Goal: Navigation & Orientation: Find specific page/section

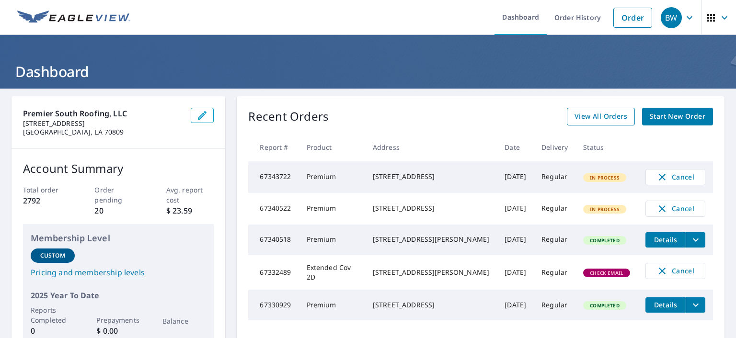
click at [589, 117] on span "View All Orders" at bounding box center [600, 117] width 53 height 12
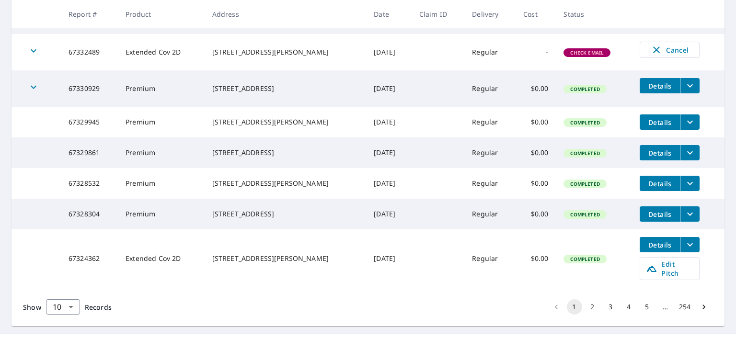
scroll to position [316, 0]
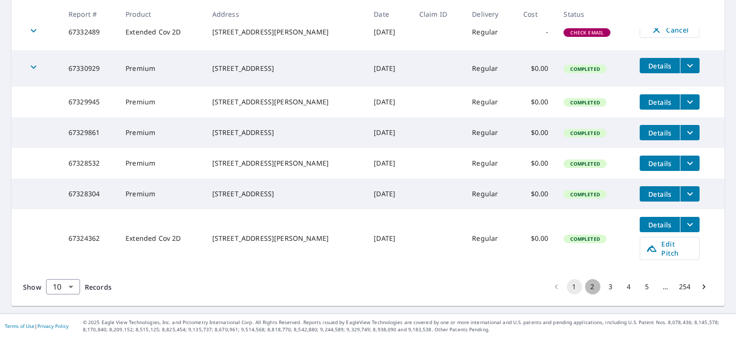
click at [586, 287] on button "2" at bounding box center [592, 286] width 15 height 15
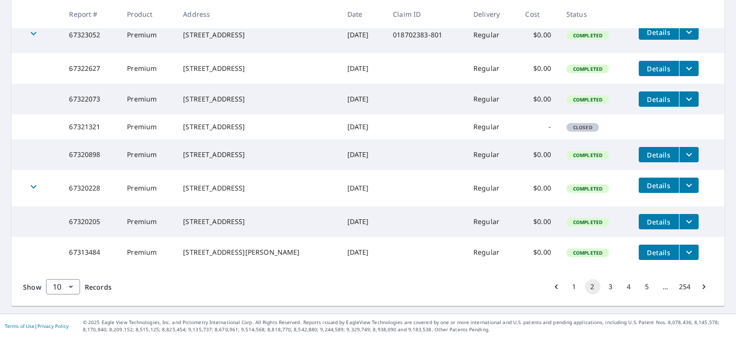
scroll to position [293, 0]
click at [604, 287] on button "3" at bounding box center [610, 286] width 15 height 15
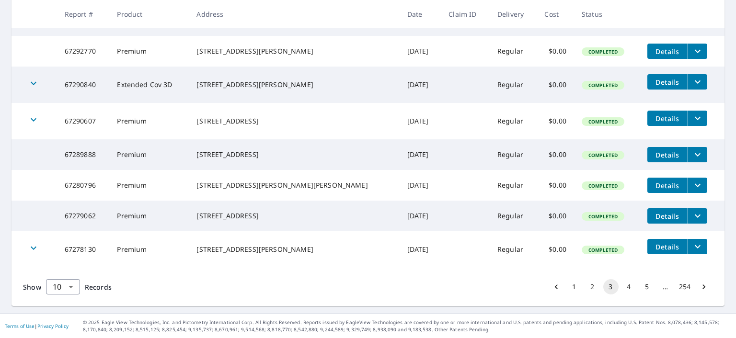
scroll to position [295, 0]
click at [621, 285] on button "4" at bounding box center [628, 286] width 15 height 15
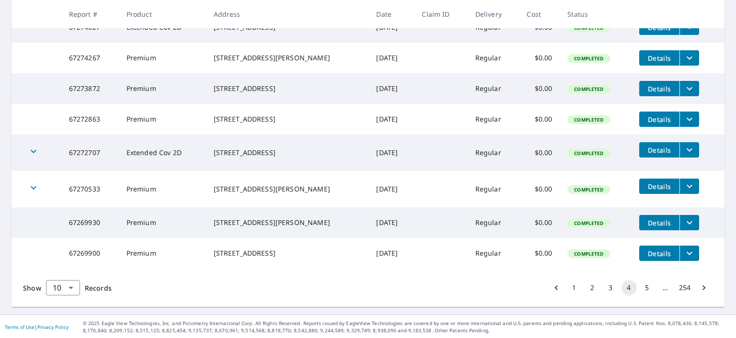
scroll to position [312, 0]
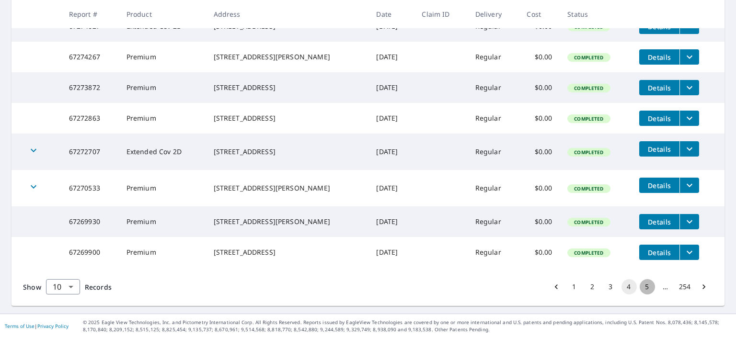
click at [642, 287] on button "5" at bounding box center [646, 286] width 15 height 15
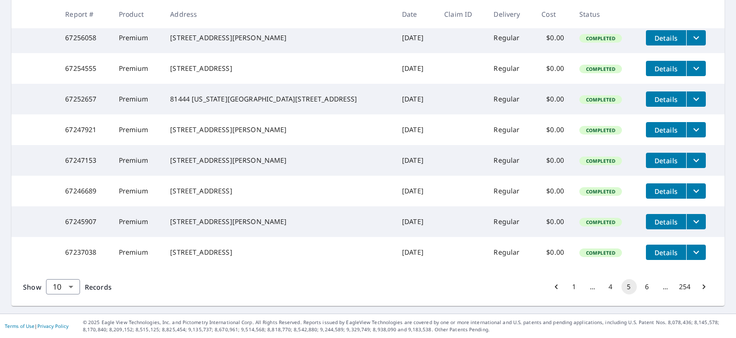
scroll to position [291, 0]
click at [604, 288] on button "4" at bounding box center [610, 286] width 15 height 15
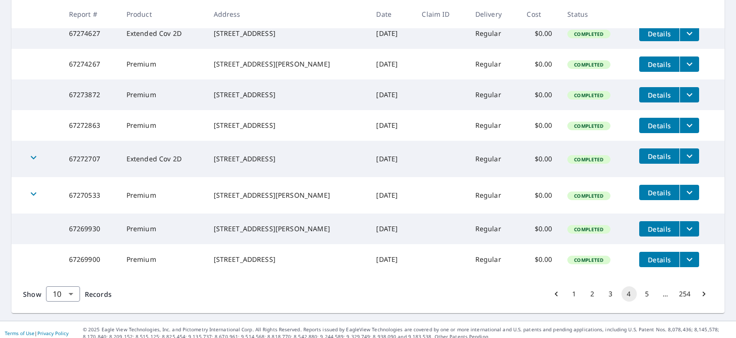
scroll to position [312, 0]
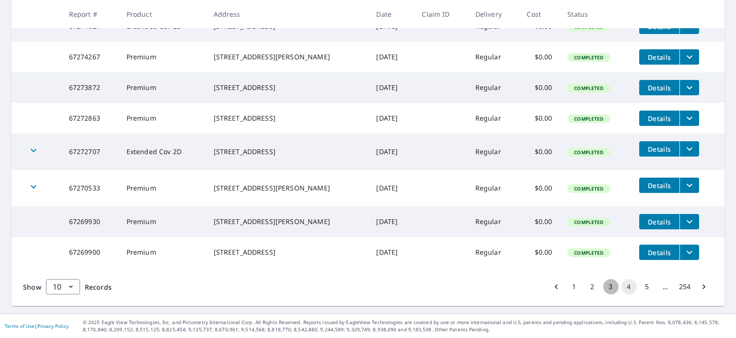
click at [605, 288] on button "3" at bounding box center [610, 286] width 15 height 15
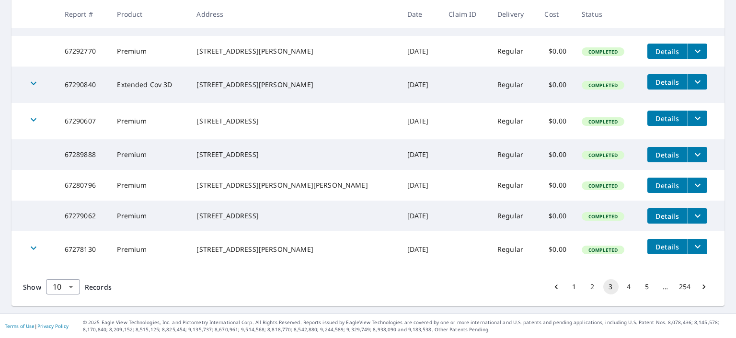
scroll to position [295, 0]
click at [585, 286] on button "2" at bounding box center [592, 286] width 15 height 15
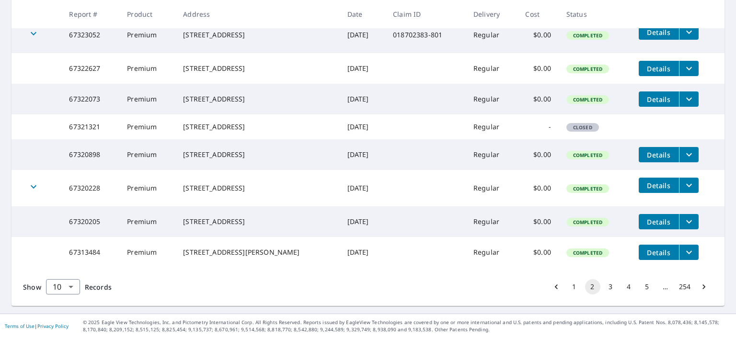
scroll to position [293, 0]
click at [569, 287] on button "1" at bounding box center [574, 286] width 15 height 15
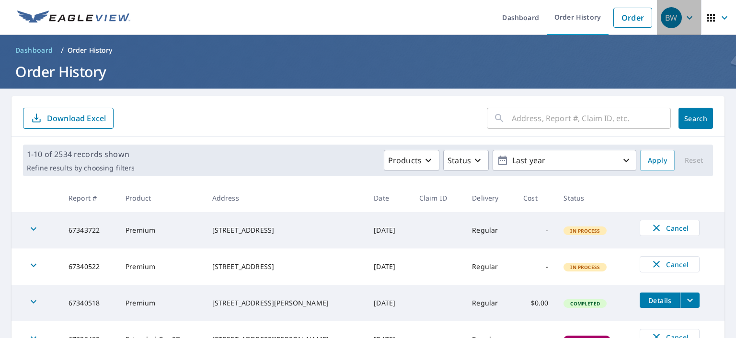
click at [686, 18] on icon "button" at bounding box center [689, 17] width 6 height 3
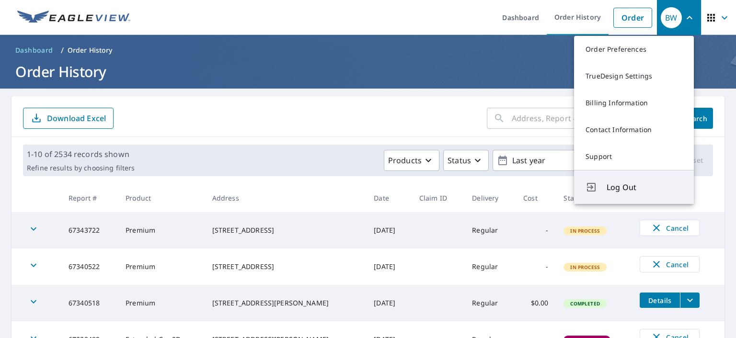
click at [614, 187] on span "Log Out" at bounding box center [644, 187] width 76 height 11
